Goal: Task Accomplishment & Management: Manage account settings

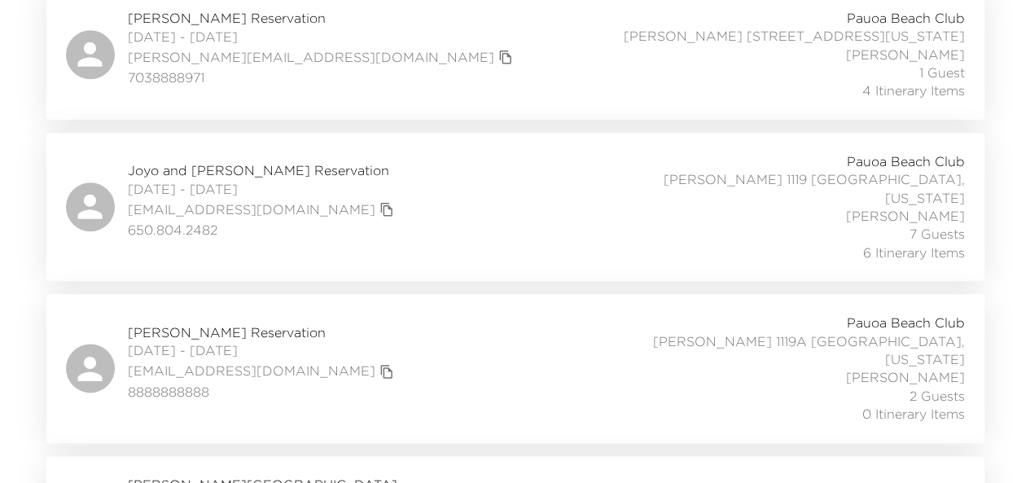
scroll to position [862, 0]
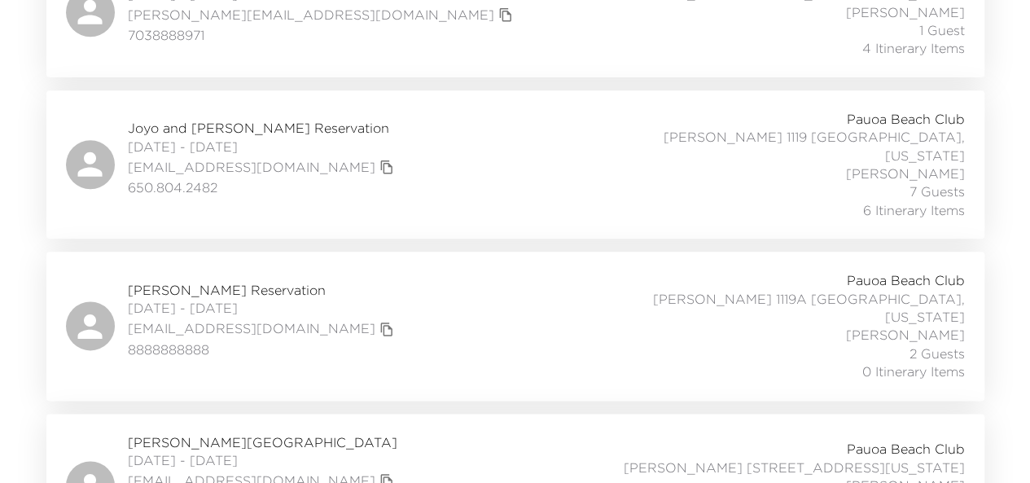
click at [215, 433] on span "[PERSON_NAME][GEOGRAPHIC_DATA]" at bounding box center [263, 442] width 270 height 18
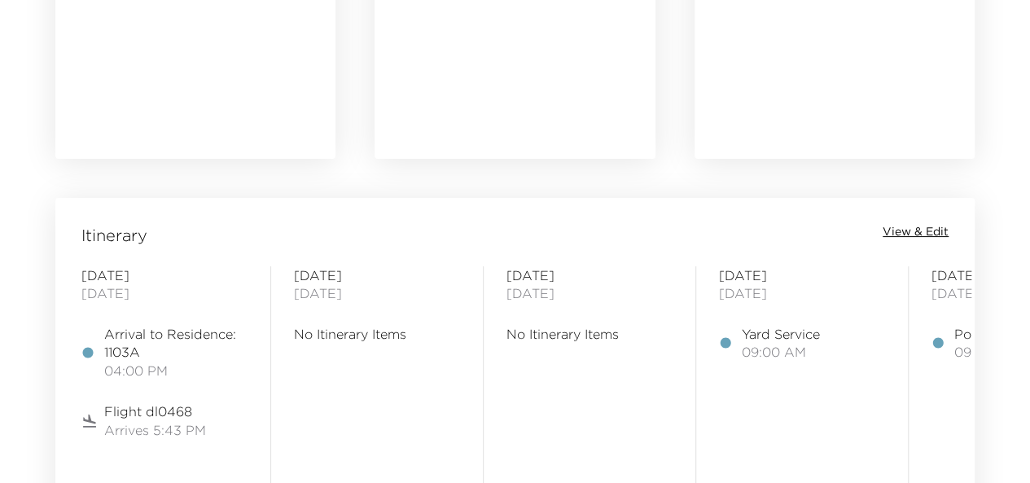
scroll to position [1161, 0]
click at [901, 230] on span "View & Edit" at bounding box center [916, 231] width 66 height 16
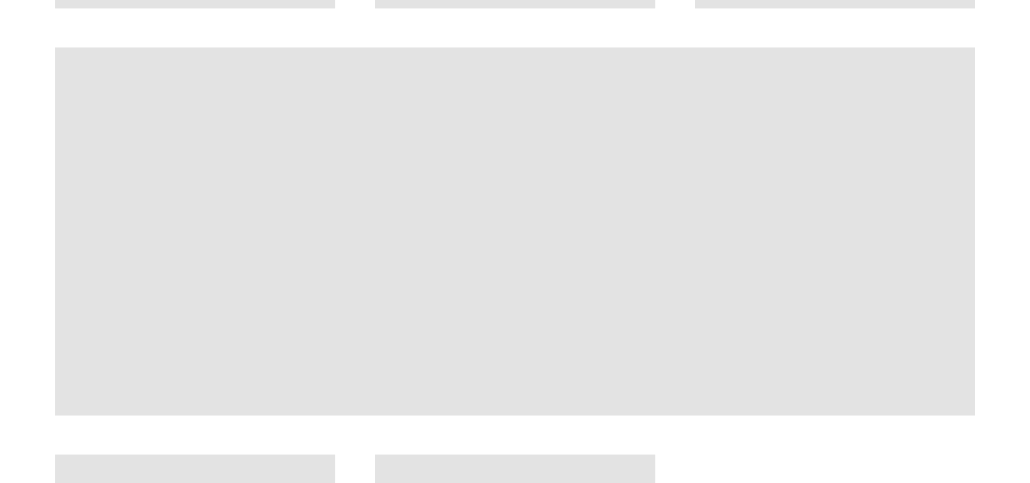
scroll to position [1311, 0]
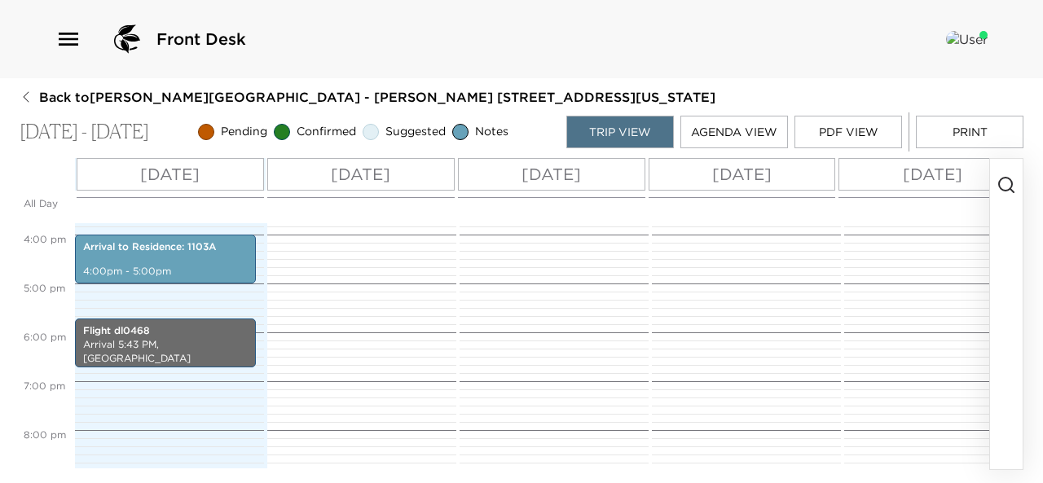
scroll to position [775, 0]
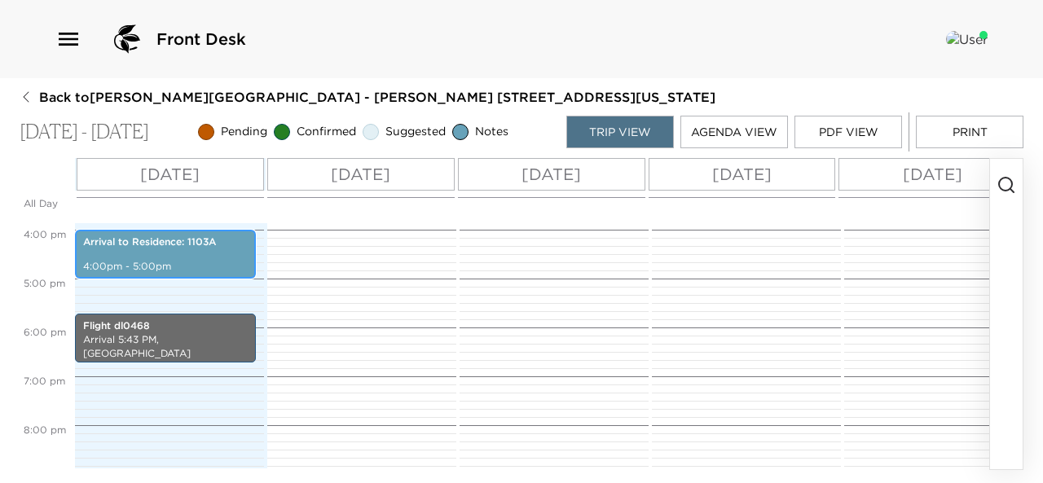
click at [161, 247] on p "Arrival to Residence: 1103A" at bounding box center [165, 242] width 165 height 14
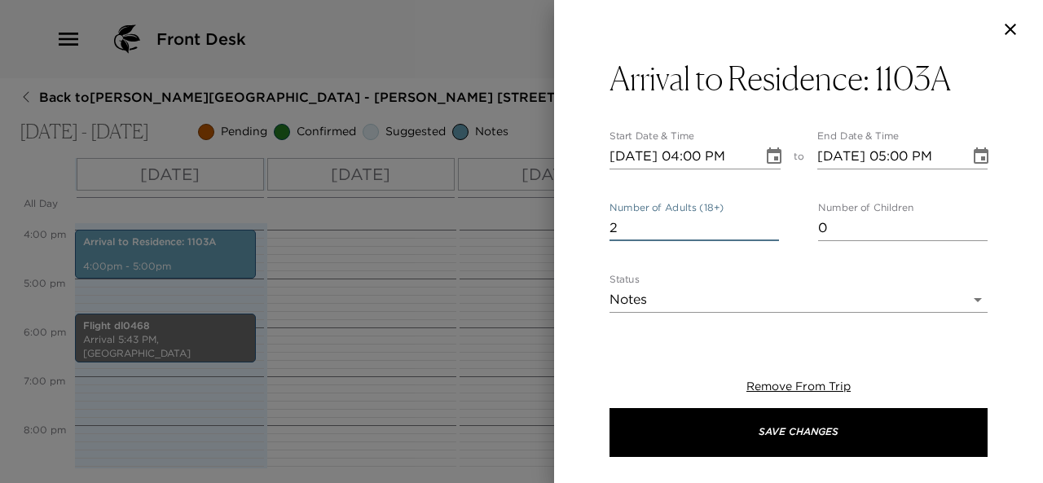
click at [766, 224] on input "2" at bounding box center [693, 228] width 169 height 26
click at [766, 224] on input "3" at bounding box center [693, 228] width 169 height 26
type input "4"
click at [766, 224] on input "4" at bounding box center [693, 228] width 169 height 26
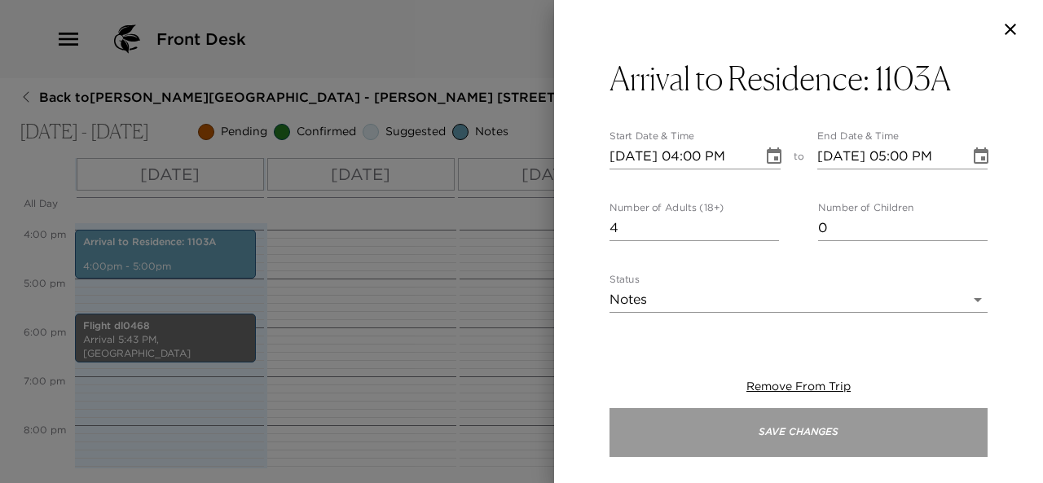
click at [678, 435] on button "Save Changes" at bounding box center [798, 432] width 378 height 49
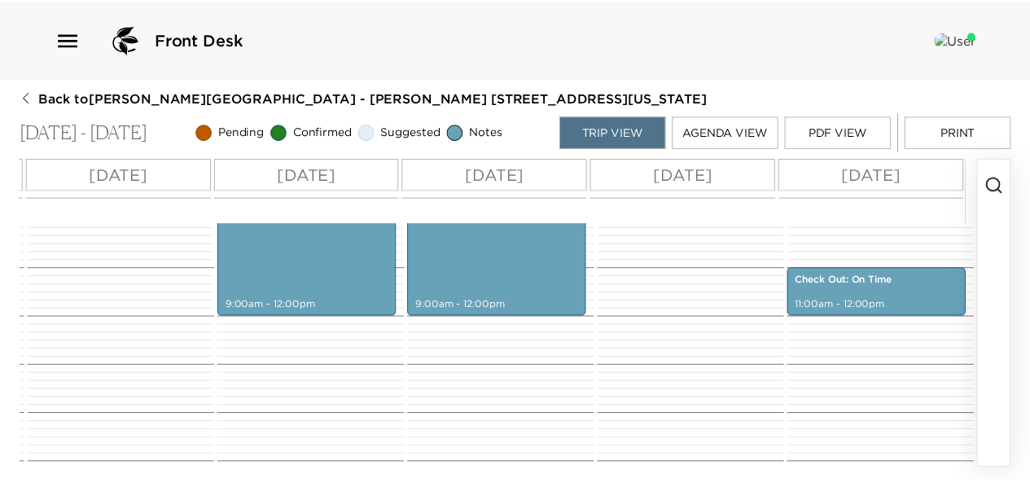
scroll to position [490, 0]
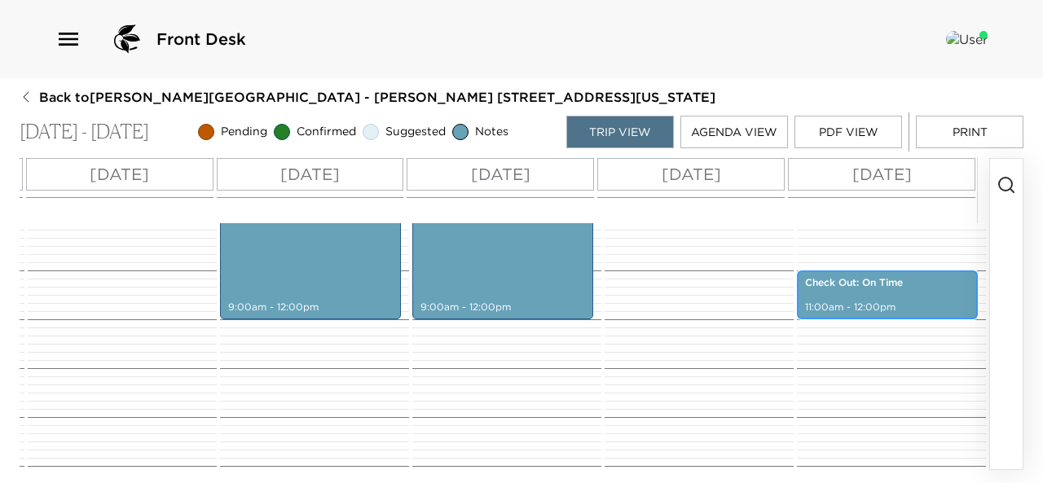
click at [826, 301] on p "11:00am - 12:00pm" at bounding box center [887, 308] width 165 height 14
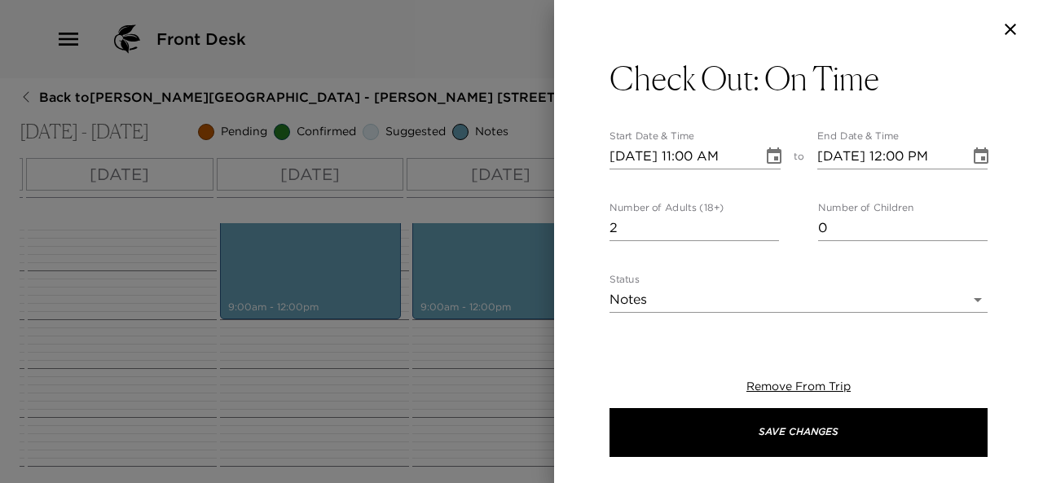
click at [767, 224] on input "2" at bounding box center [693, 228] width 169 height 26
click at [767, 224] on input "3" at bounding box center [693, 228] width 169 height 26
type input "4"
click at [767, 224] on input "4" at bounding box center [693, 228] width 169 height 26
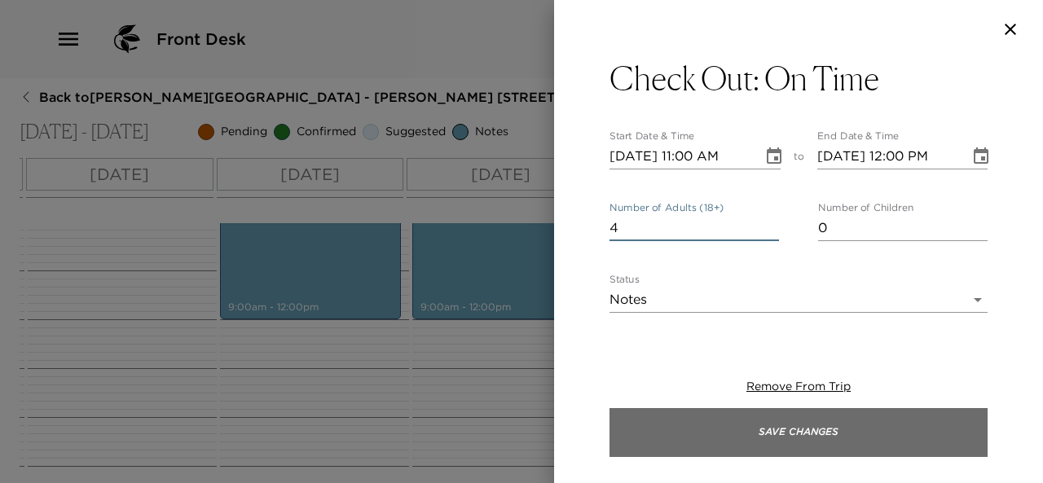
click at [687, 427] on button "Save Changes" at bounding box center [798, 432] width 378 height 49
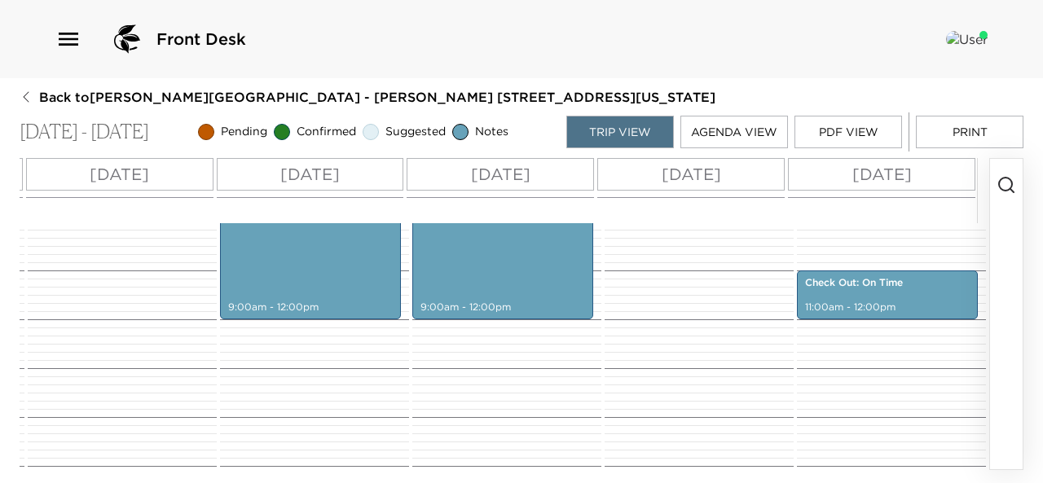
click at [976, 143] on button "Print" at bounding box center [969, 132] width 108 height 33
click at [77, 41] on icon "button" at bounding box center [68, 39] width 26 height 26
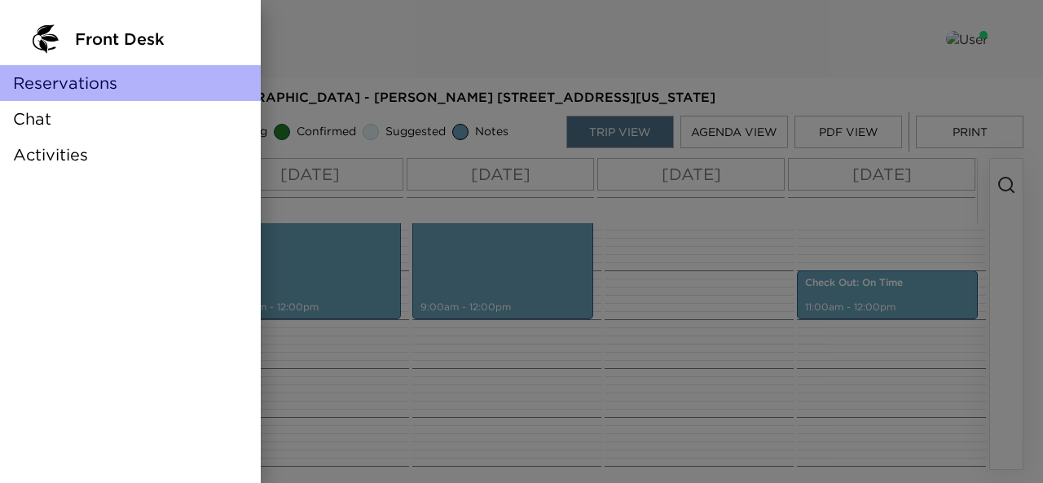
click at [80, 75] on span "Reservations" at bounding box center [65, 83] width 104 height 23
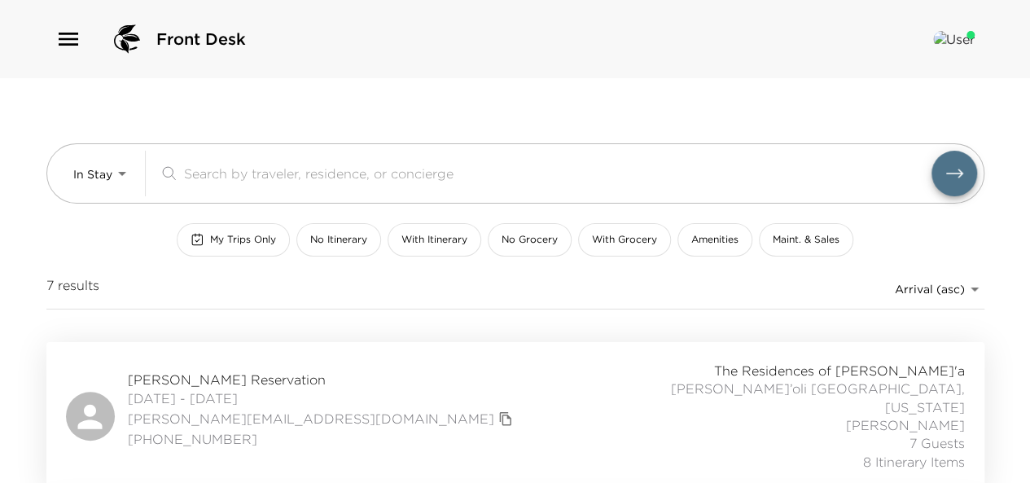
click at [244, 242] on span "My Trips Only" at bounding box center [243, 240] width 66 height 14
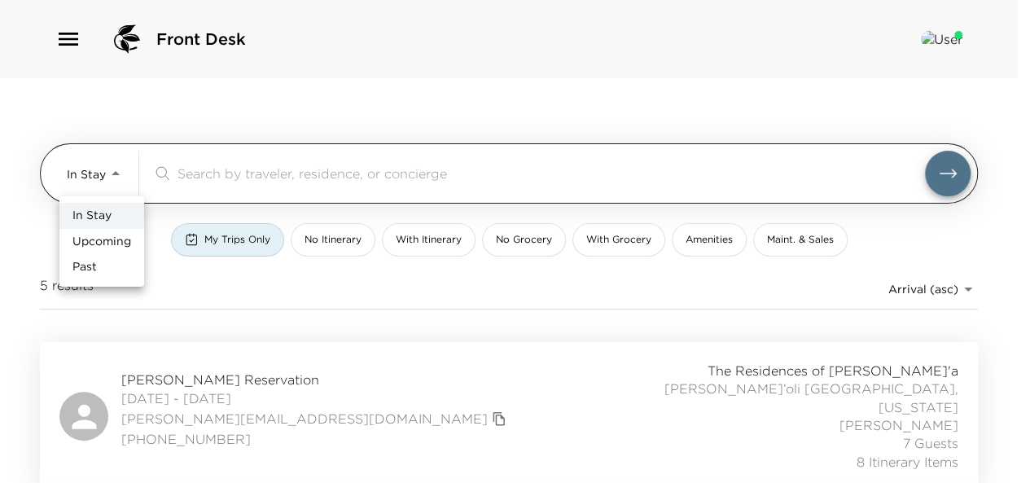
click at [104, 180] on body "Front Desk In Stay In-Stay ​ My Trips Only No Itinerary With Itinerary No Groce…" at bounding box center [515, 241] width 1030 height 483
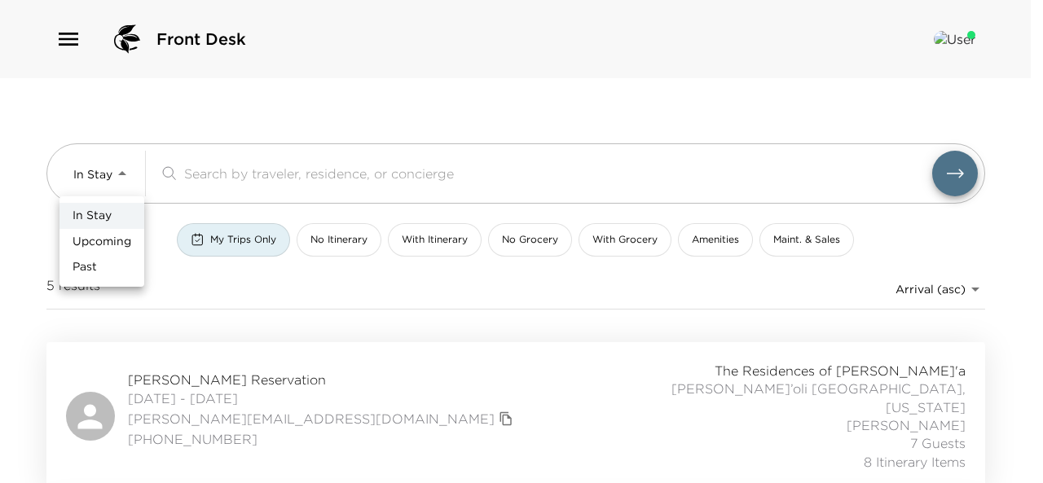
click at [107, 234] on span "Upcoming" at bounding box center [101, 242] width 59 height 16
type input "Upcoming"
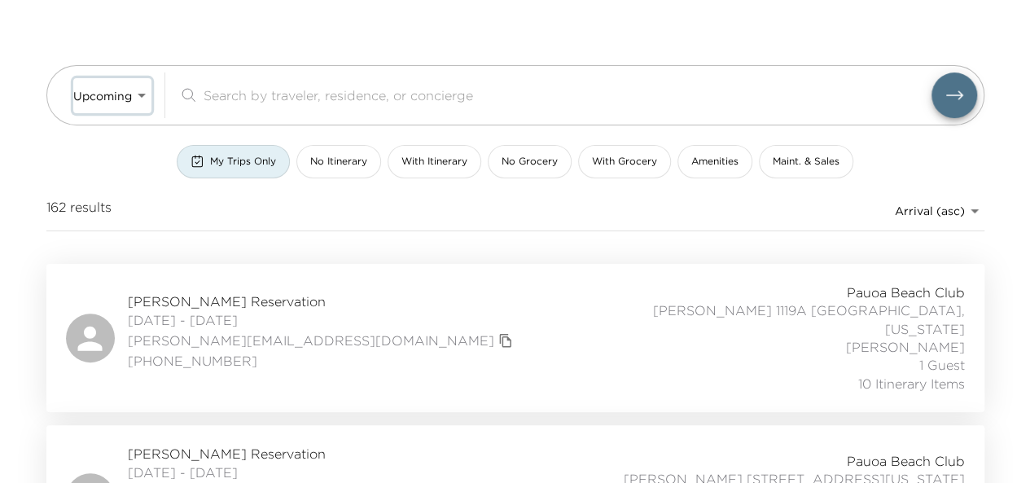
scroll to position [79, 0]
